Goal: Register for event/course

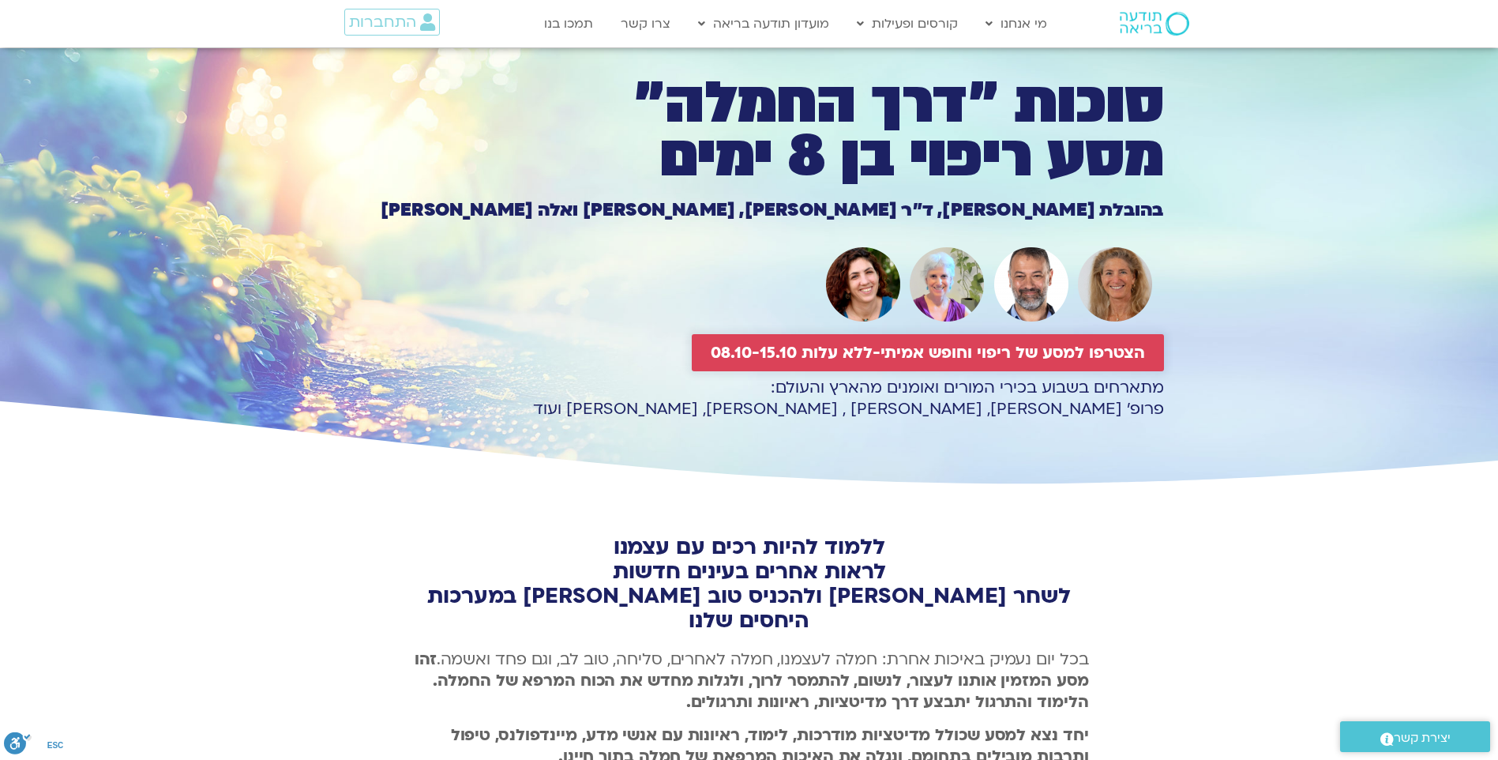
click at [927, 344] on span "הצטרפו למסע של ריפוי וחופש אמיתי-ללא עלות 08.10-15.10" at bounding box center [928, 353] width 434 height 18
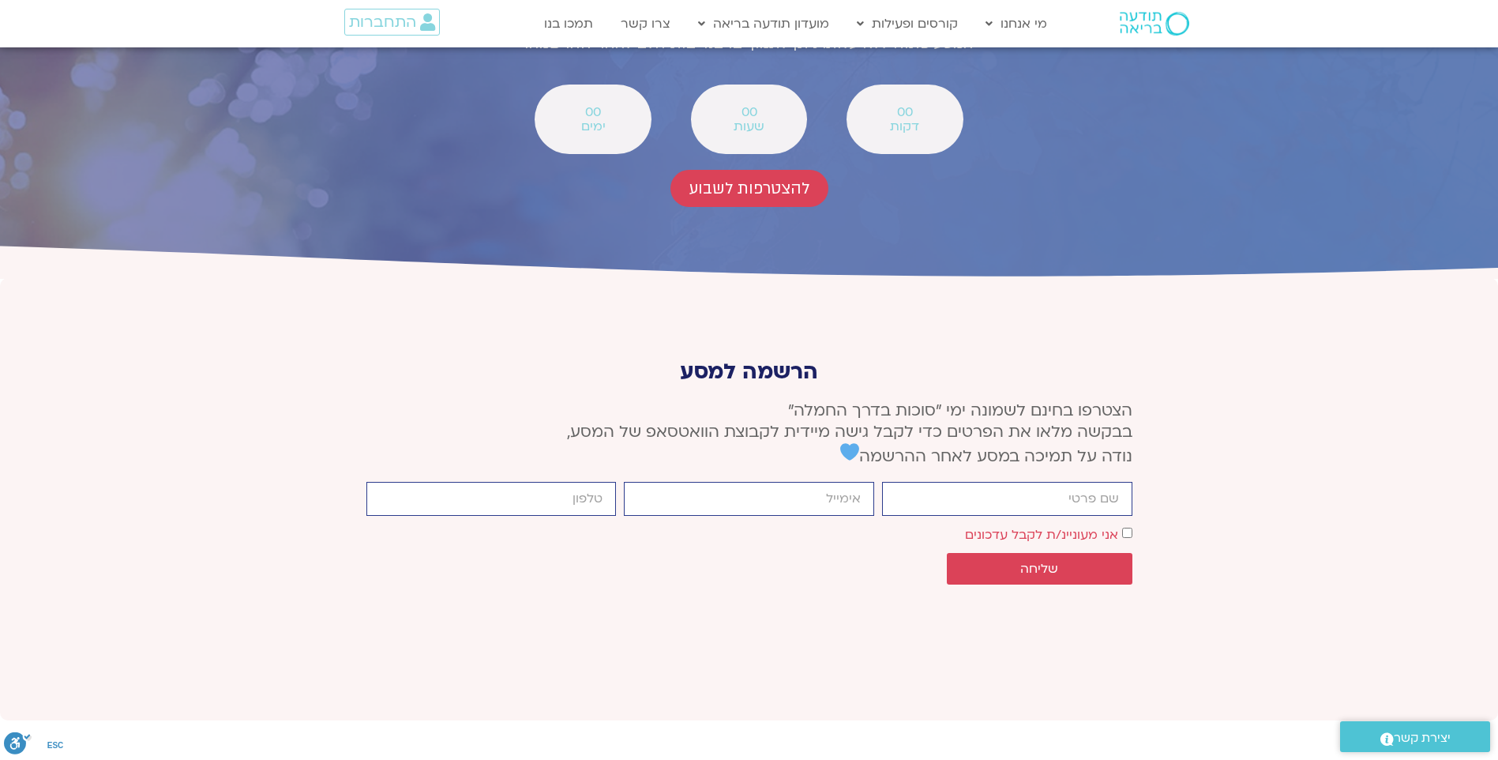
scroll to position [5818, 0]
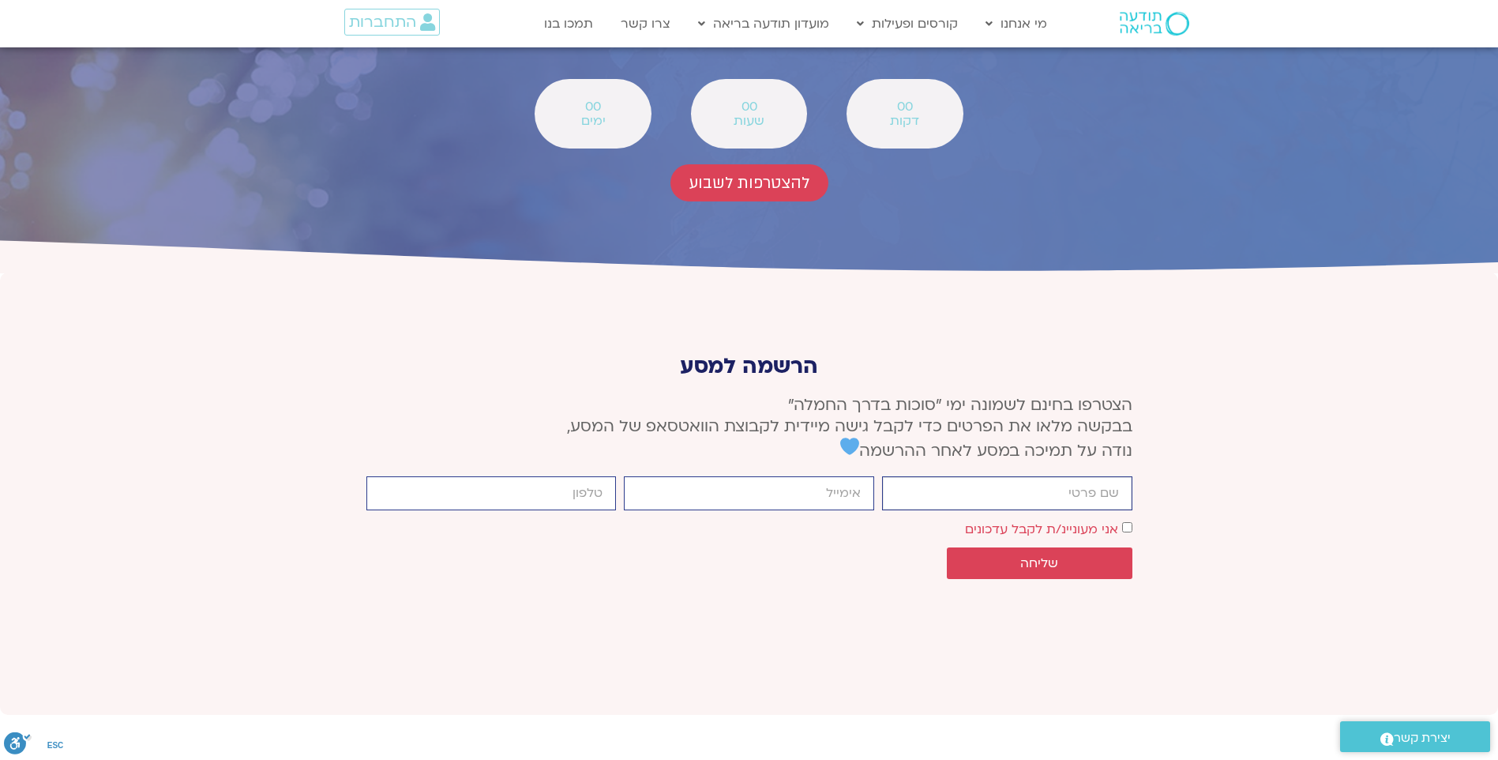
click at [1100, 476] on input "firstname" at bounding box center [1007, 493] width 250 height 34
type input "[PERSON_NAME]"
type input "[EMAIL_ADDRESS][DOMAIN_NAME]"
type input "0502331353"
click at [1039, 556] on span "שליחה" at bounding box center [1039, 563] width 38 height 14
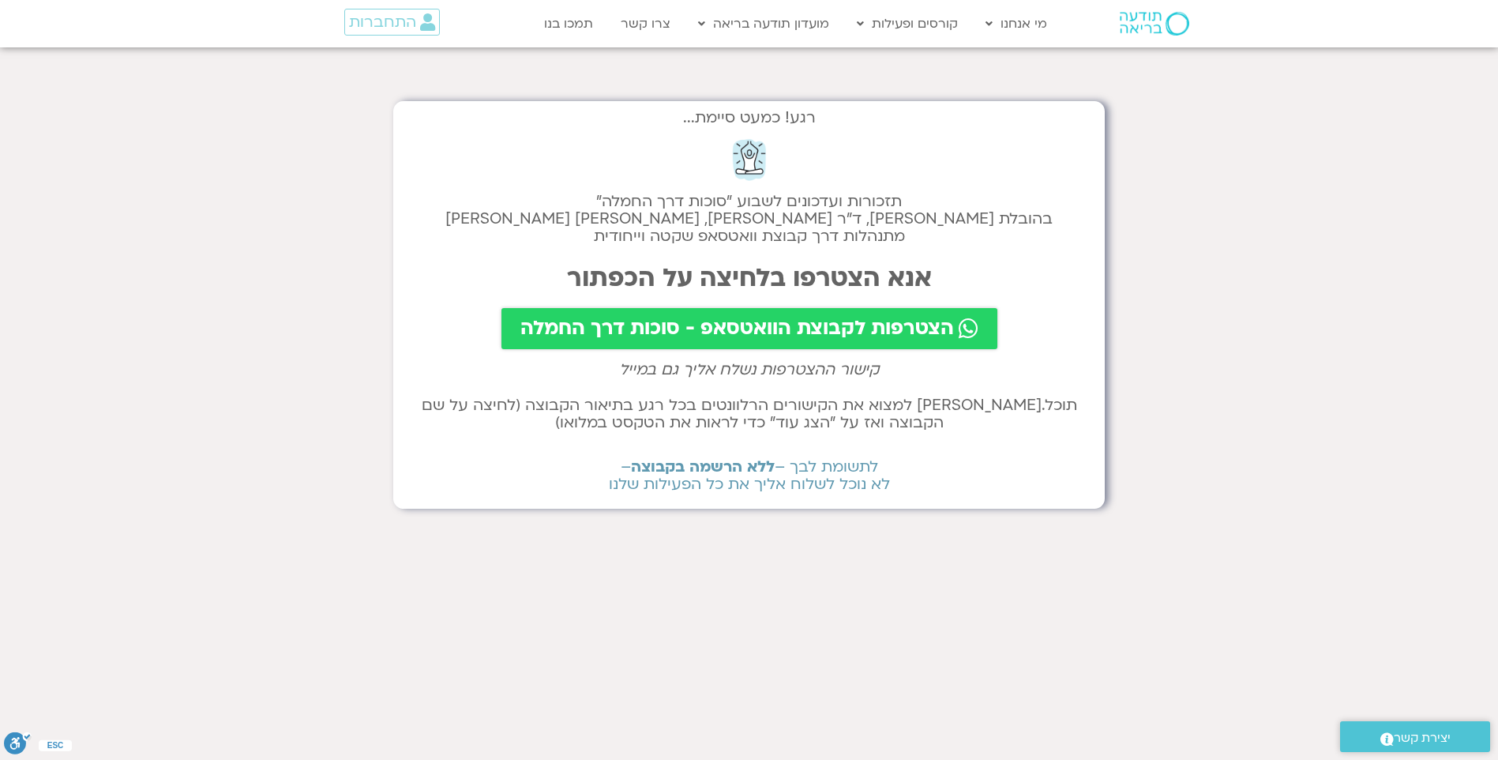
click at [785, 318] on span "הצטרפות לקבוצת הוואטסאפ - סוכות דרך החמלה" at bounding box center [737, 329] width 434 height 22
